Goal: Task Accomplishment & Management: Manage account settings

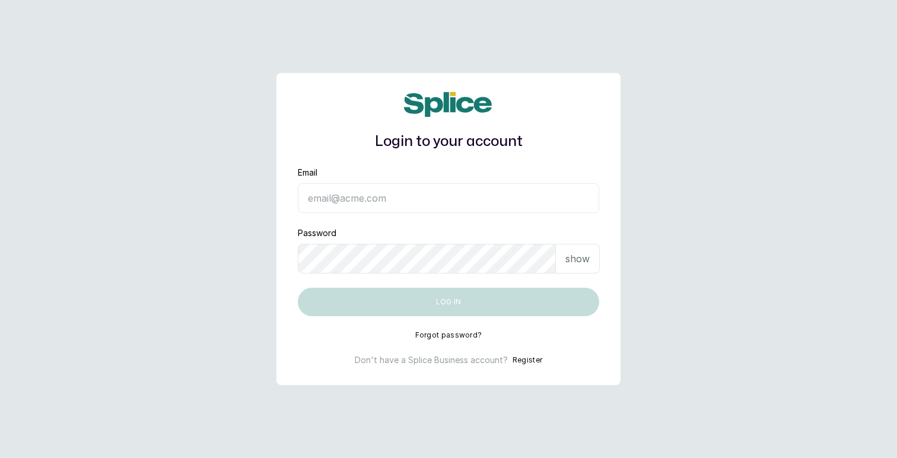
type input "[EMAIL_ADDRESS][DOMAIN_NAME]"
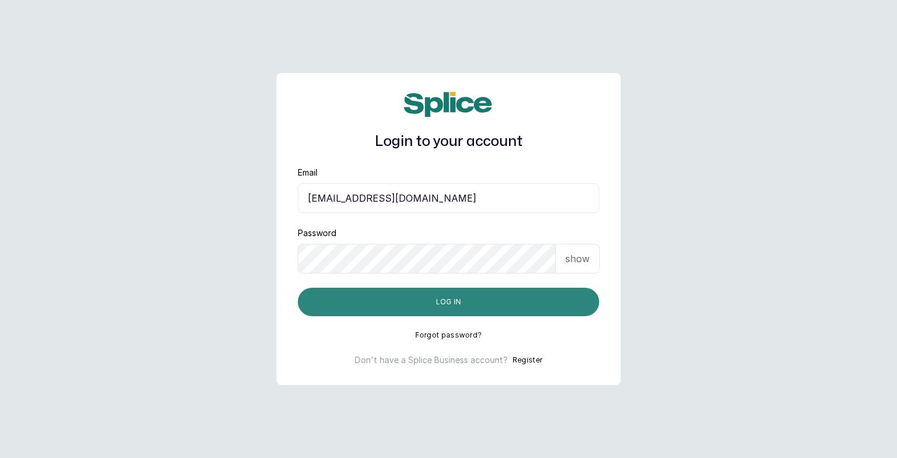
click at [490, 302] on button "Log in" at bounding box center [448, 302] width 301 height 28
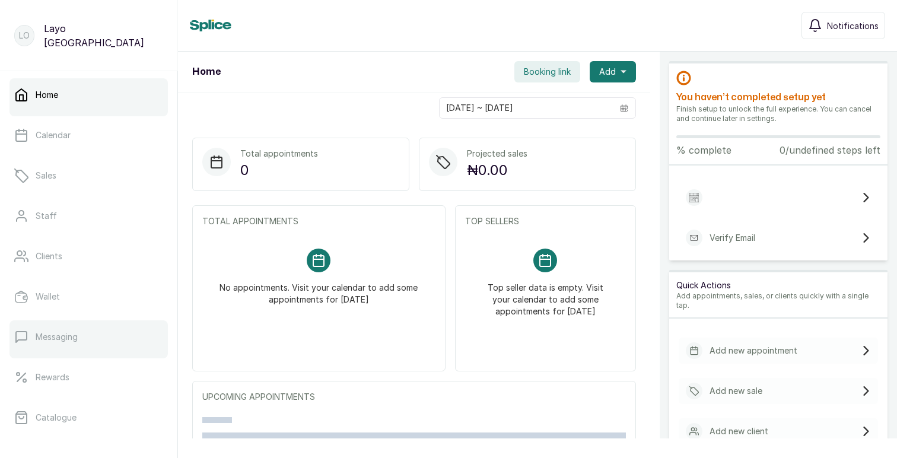
scroll to position [205, 0]
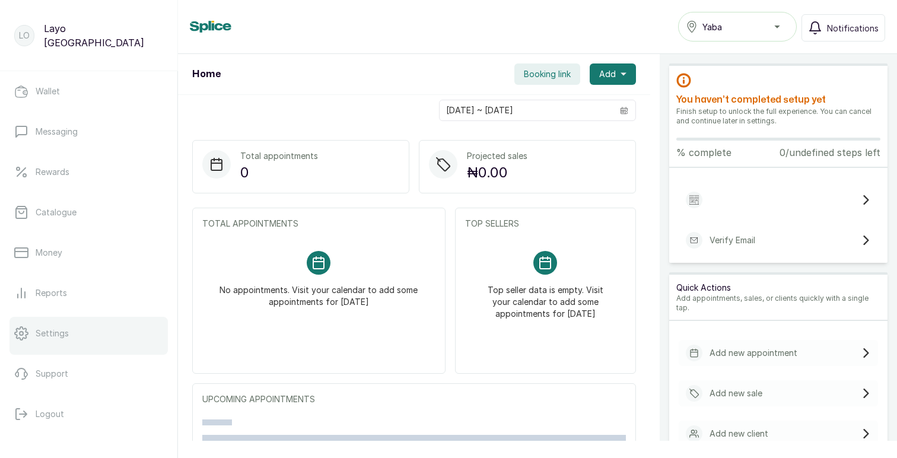
click at [68, 342] on link "Settings" at bounding box center [88, 333] width 158 height 33
